Goal: Transaction & Acquisition: Purchase product/service

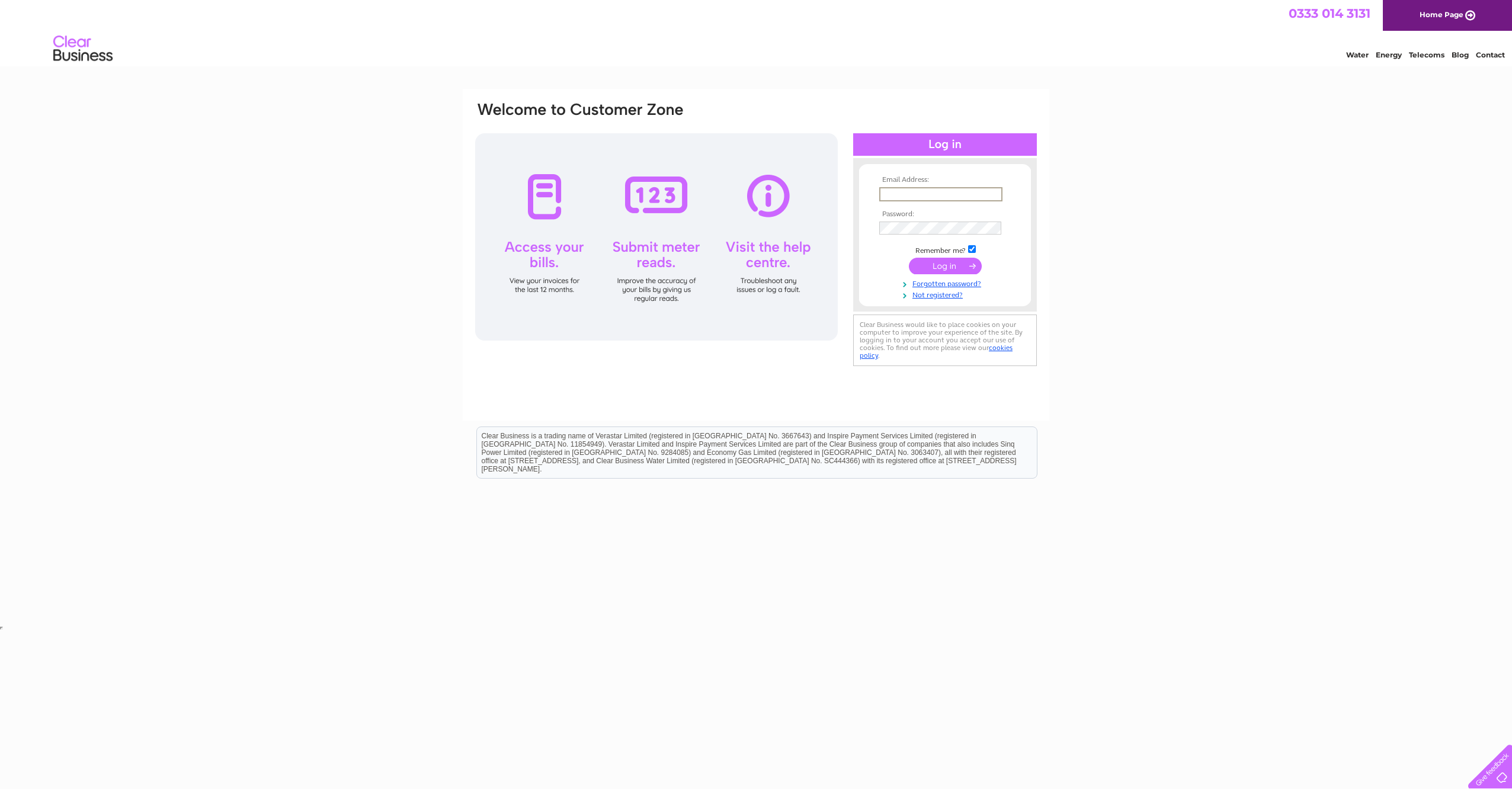
click at [905, 199] on input "text" at bounding box center [941, 194] width 123 height 14
click at [933, 193] on input "text" at bounding box center [940, 193] width 122 height 13
type input "aberdeenoffice@chevron.com"
click at [942, 268] on input "submit" at bounding box center [946, 266] width 73 height 16
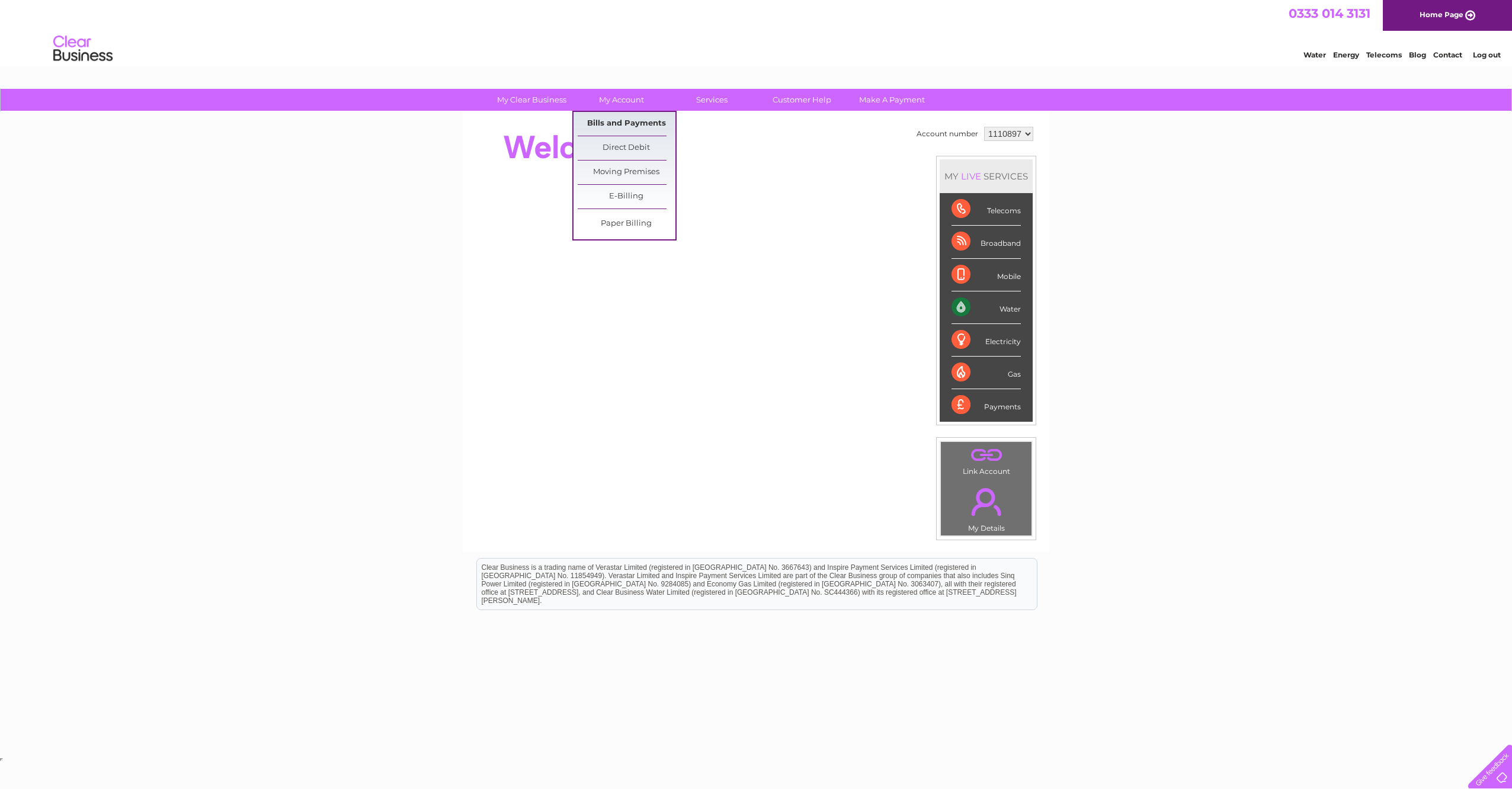
click at [626, 121] on link "Bills and Payments" at bounding box center [627, 123] width 98 height 24
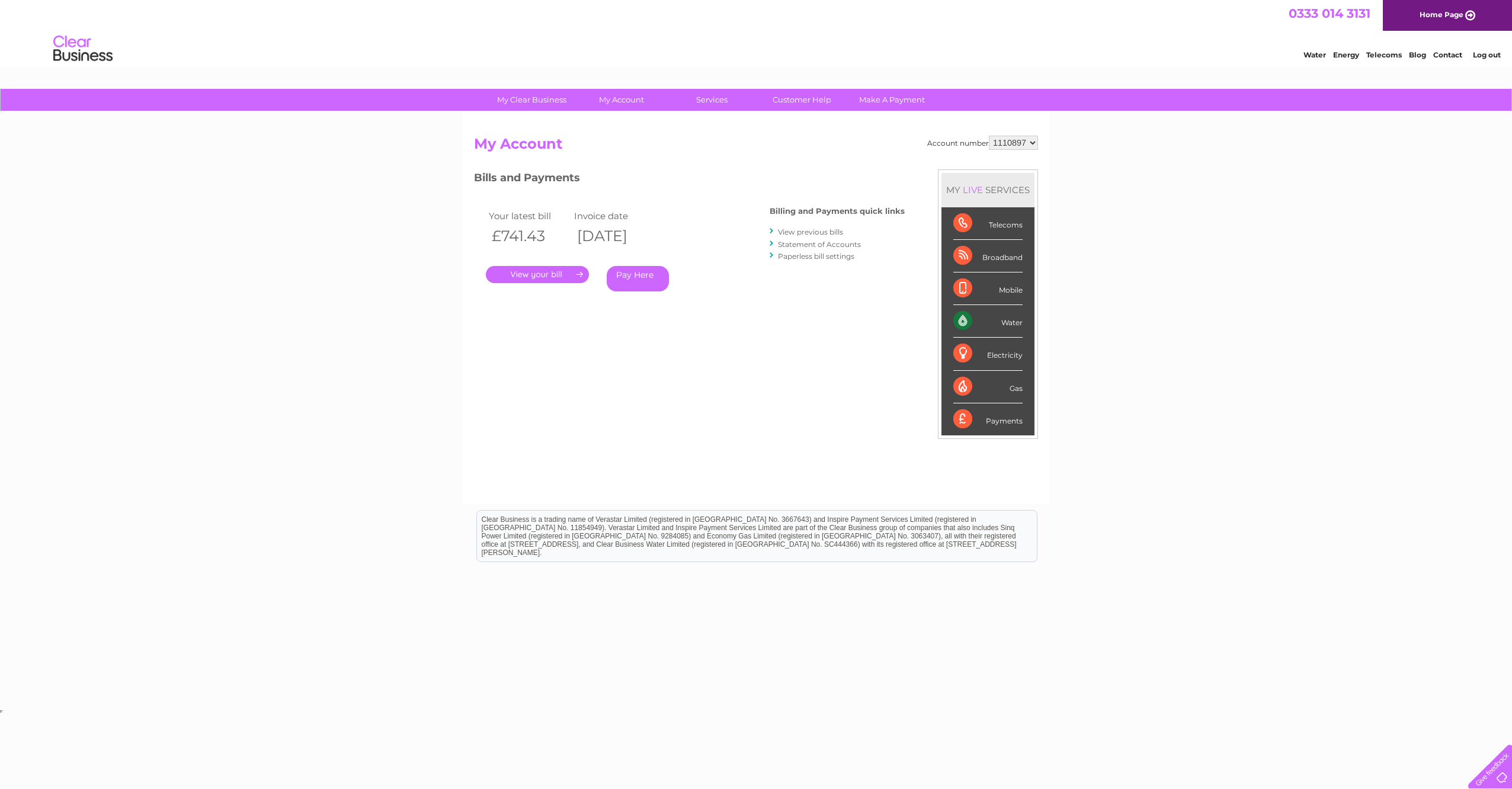
click at [541, 274] on link "." at bounding box center [538, 274] width 103 height 17
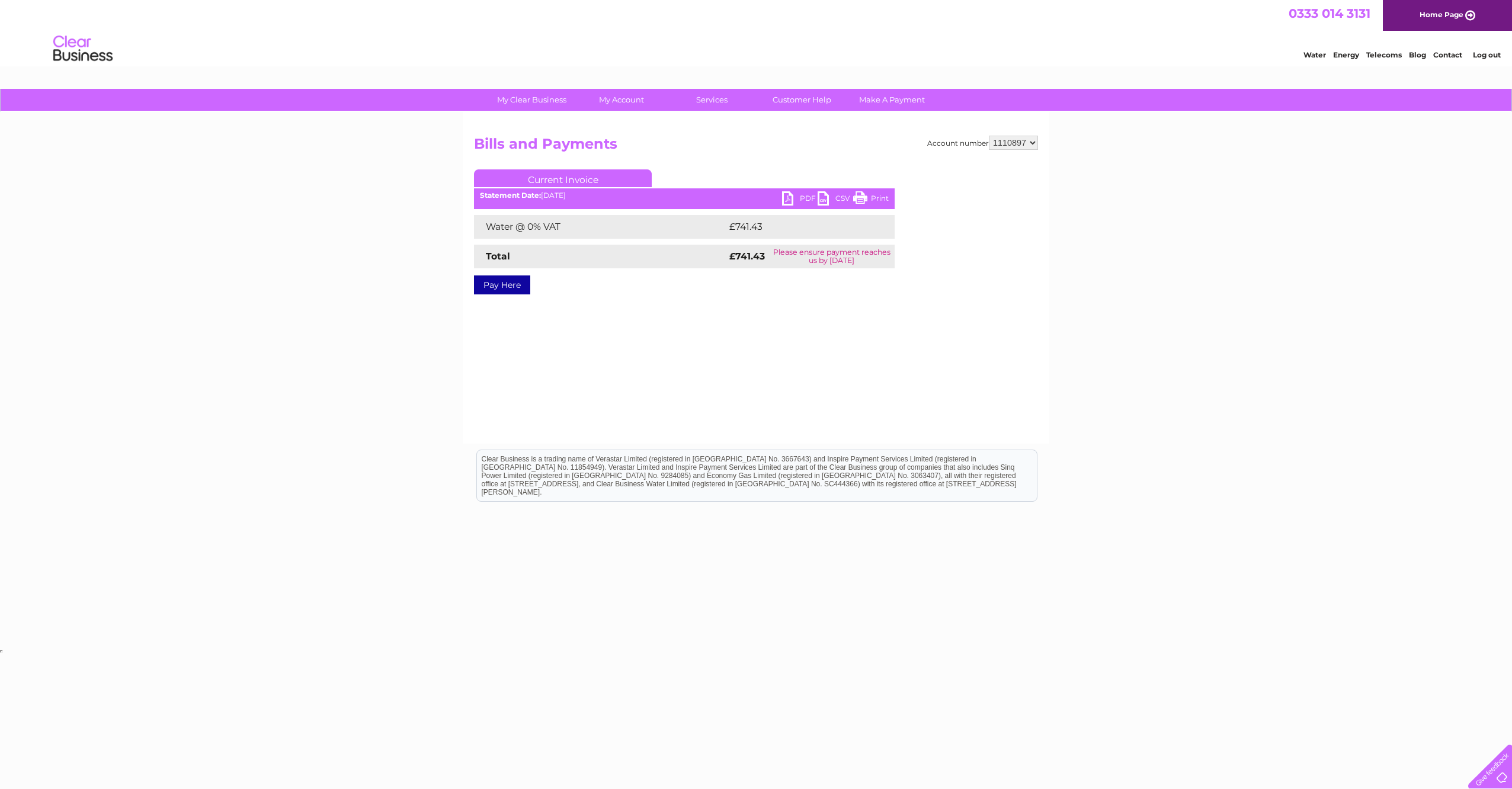
click at [786, 199] on link "PDF" at bounding box center [800, 200] width 36 height 17
click at [513, 283] on link "Pay Here" at bounding box center [502, 284] width 57 height 19
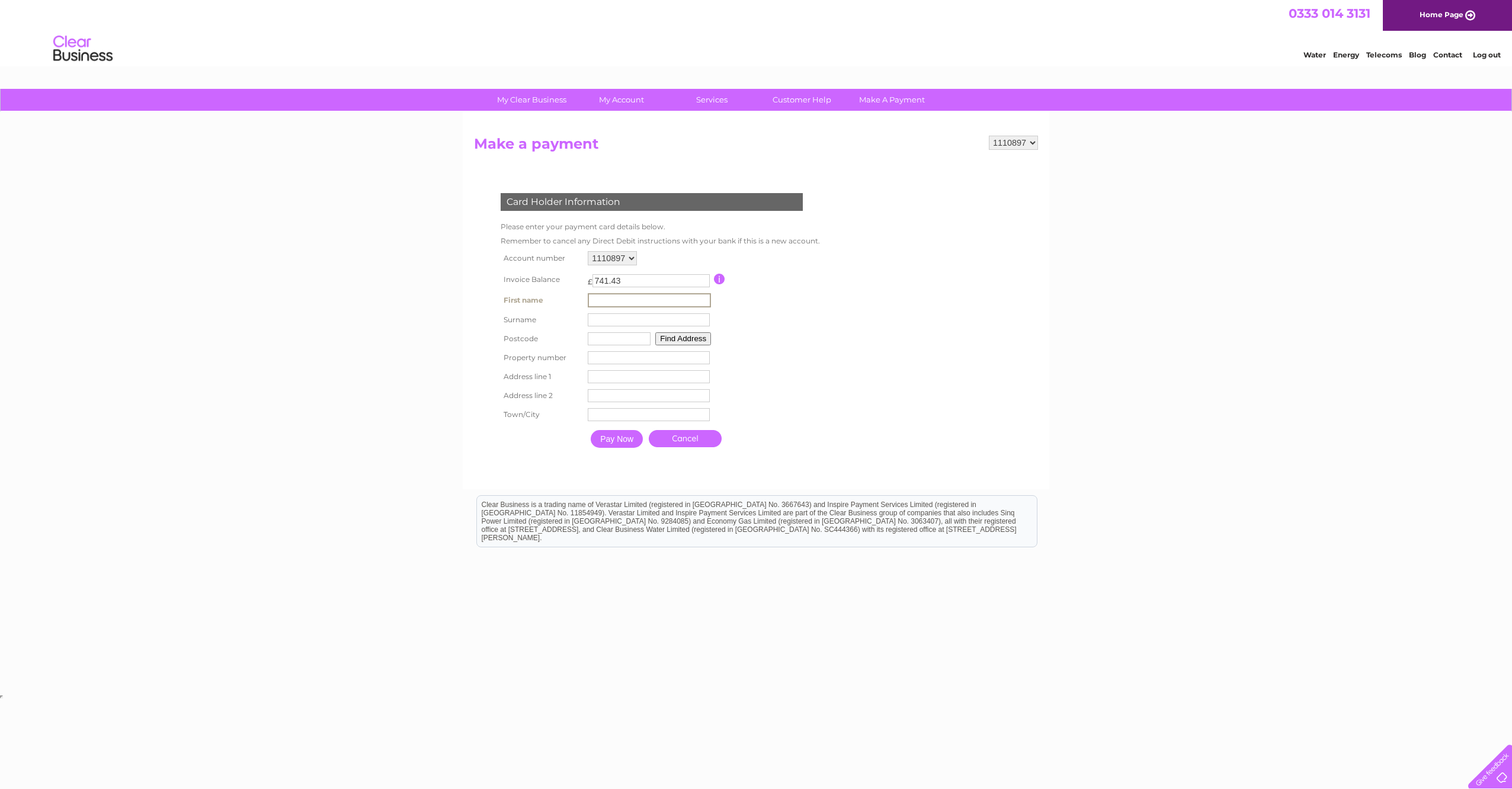
click at [644, 297] on input "text" at bounding box center [650, 300] width 123 height 14
type input "Katie"
type input "Watt"
type input "AB10 1BL"
click at [634, 358] on input "number" at bounding box center [648, 356] width 122 height 13
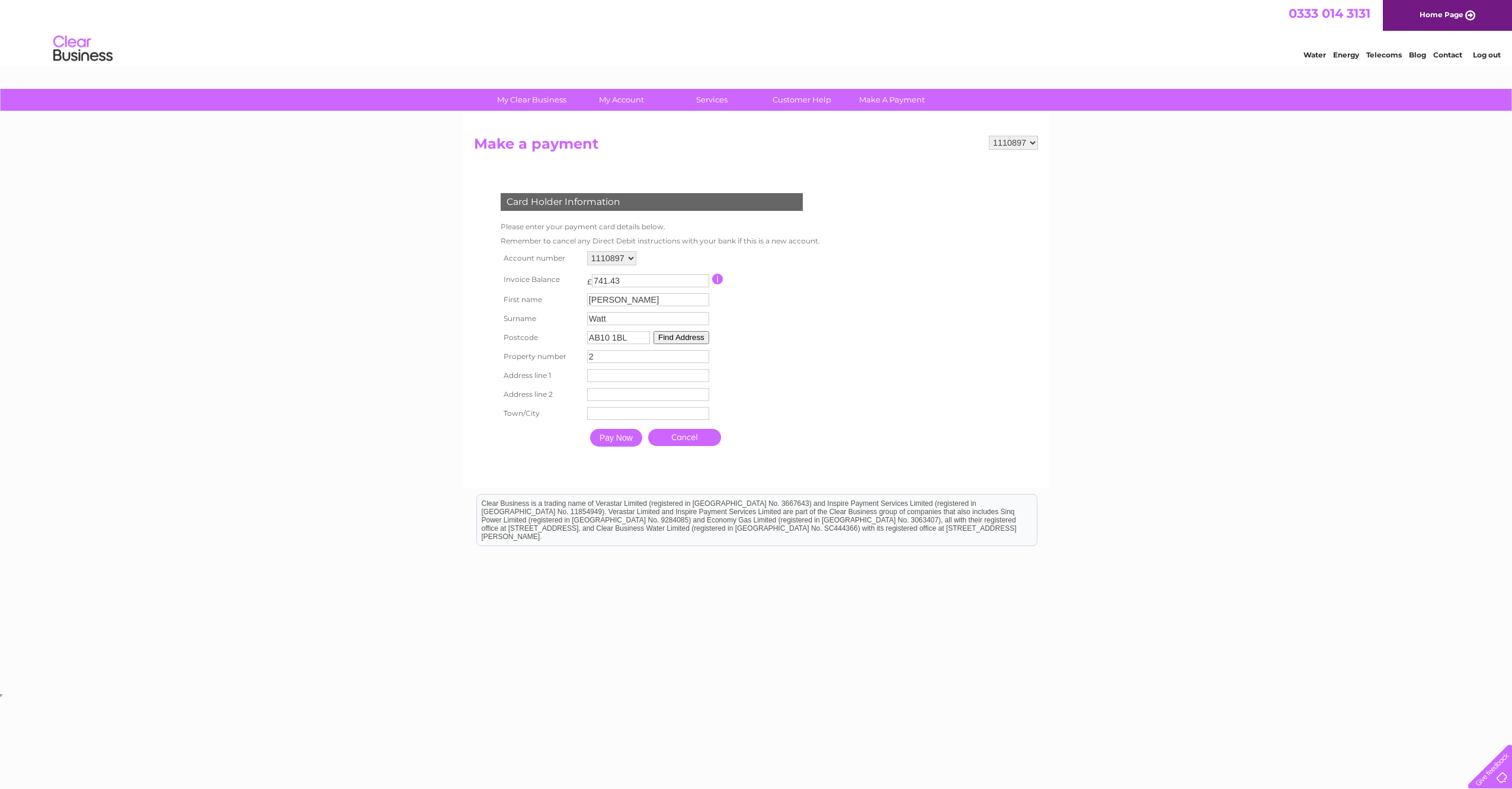
type input "2"
click at [622, 370] on input "text" at bounding box center [648, 376] width 122 height 13
type input "Marischal Square"
click at [624, 388] on td "Address Line Two" at bounding box center [648, 394] width 128 height 19
click at [625, 394] on input "text" at bounding box center [648, 394] width 122 height 13
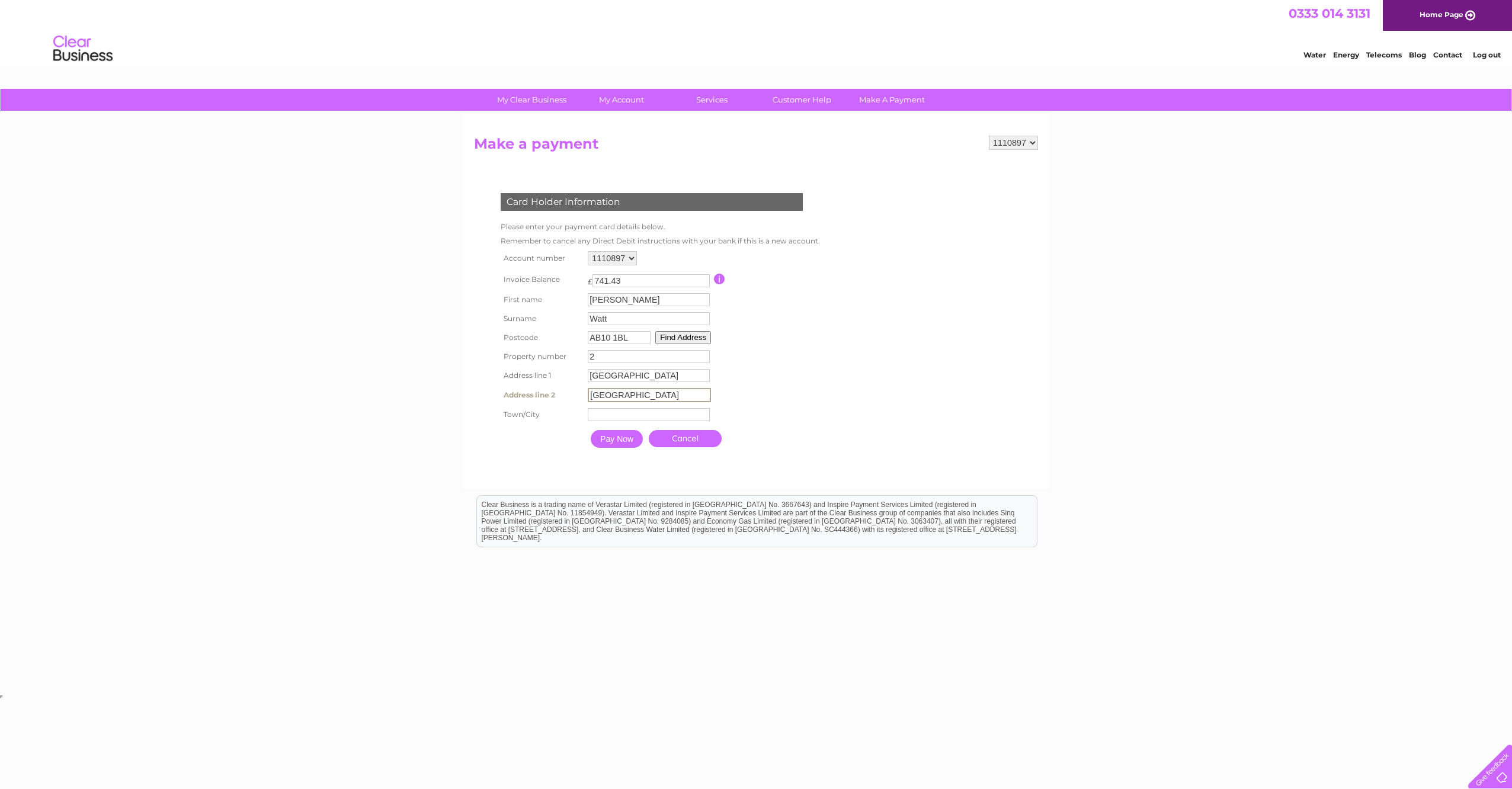
type input "Broad Street"
click at [623, 413] on input "text" at bounding box center [649, 414] width 122 height 13
type input "Aberdeen"
click at [614, 435] on input "Pay Now" at bounding box center [616, 437] width 52 height 18
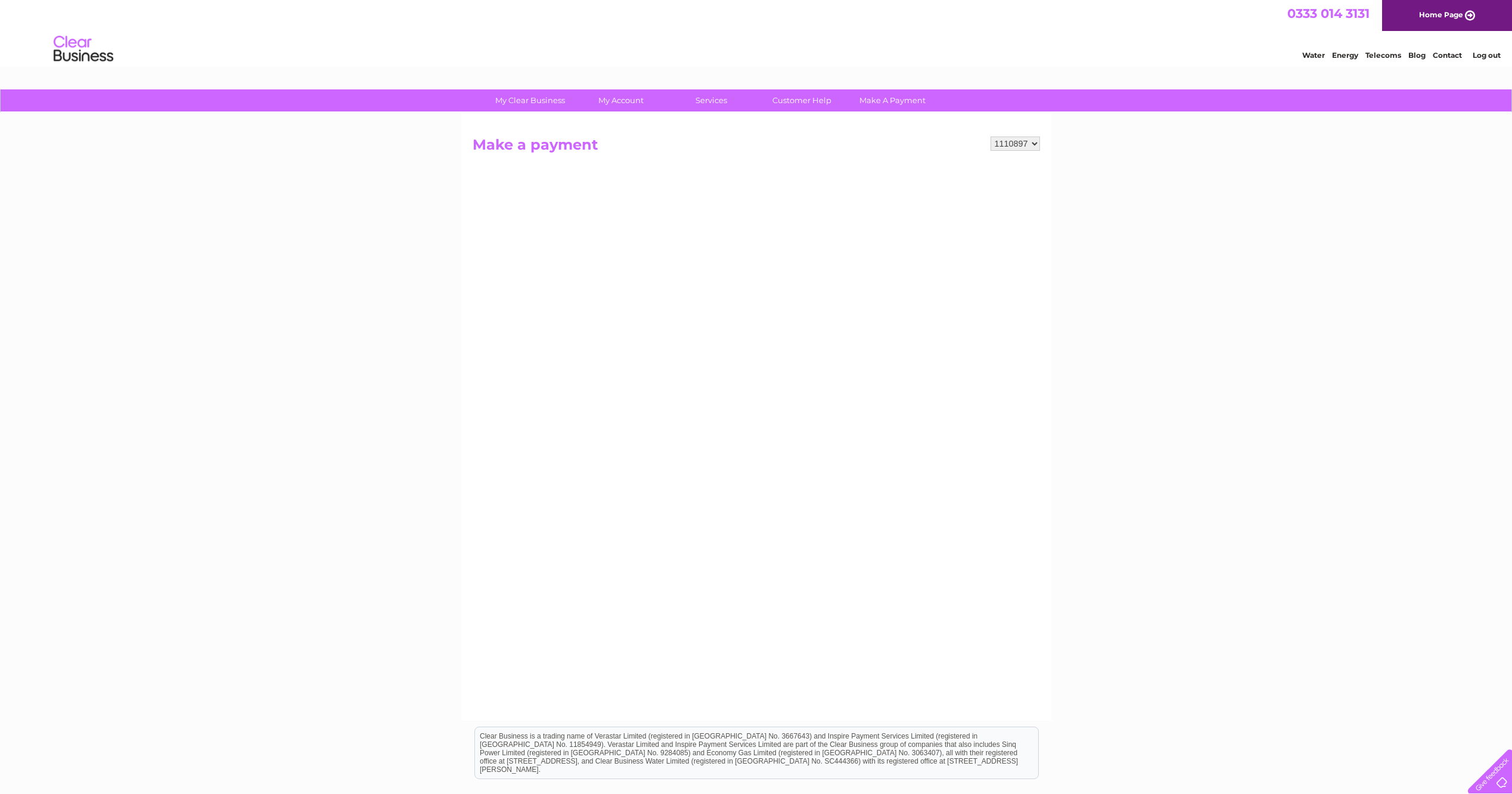
scroll to position [139, 0]
